Goal: Task Accomplishment & Management: Manage account settings

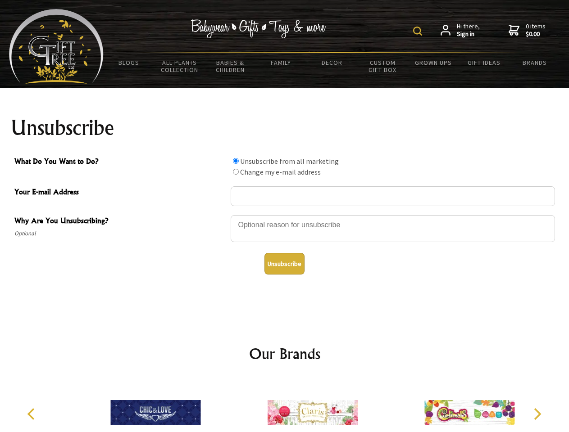
click at [419, 31] on img at bounding box center [417, 31] width 9 height 9
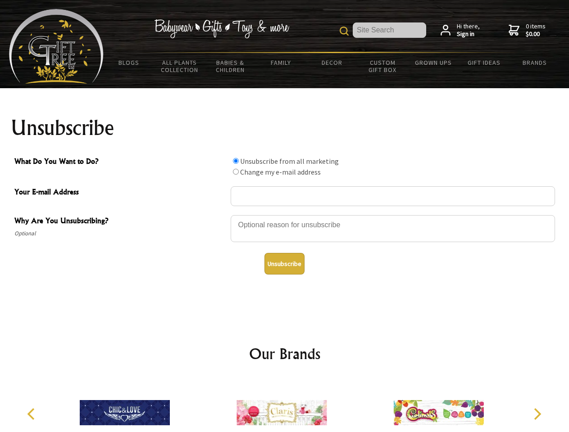
click at [285, 215] on div at bounding box center [393, 230] width 324 height 32
click at [235, 161] on input "What Do You Want to Do?" at bounding box center [236, 161] width 6 height 6
click at [235, 172] on input "What Do You Want to Do?" at bounding box center [236, 172] width 6 height 6
radio input "true"
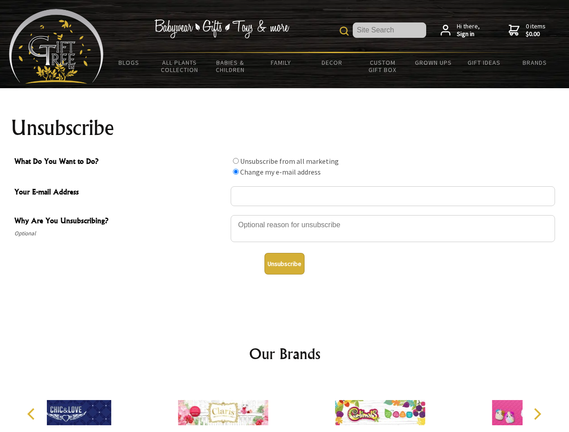
click at [284, 264] on button "Unsubscribe" at bounding box center [284, 264] width 40 height 22
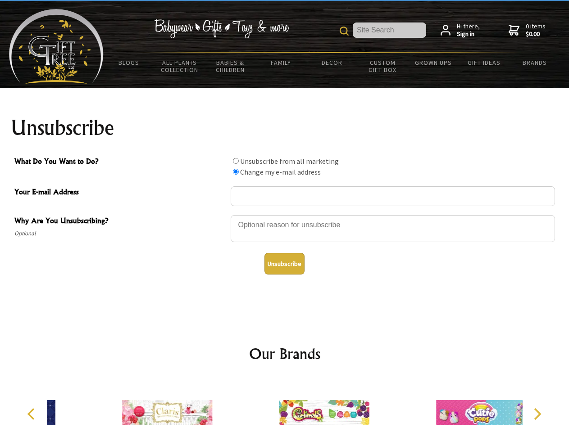
click at [32, 414] on icon "Previous" at bounding box center [32, 414] width 12 height 12
click at [537, 414] on icon "Next" at bounding box center [536, 414] width 12 height 12
